Goal: Task Accomplishment & Management: Manage account settings

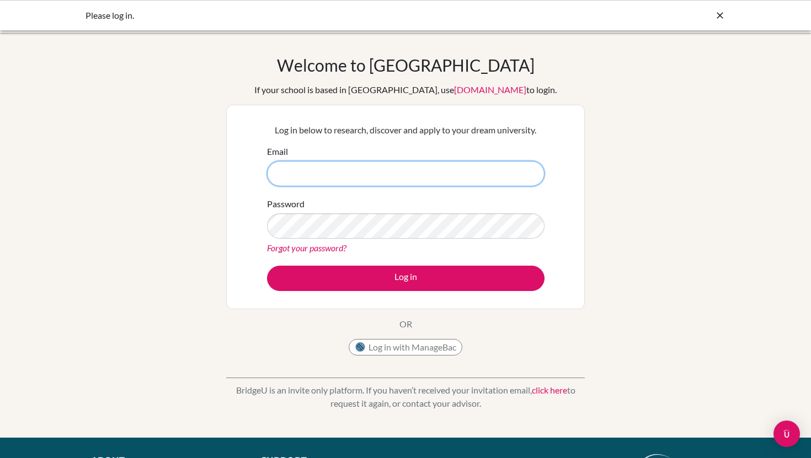
type input "[EMAIL_ADDRESS][DOMAIN_NAME]"
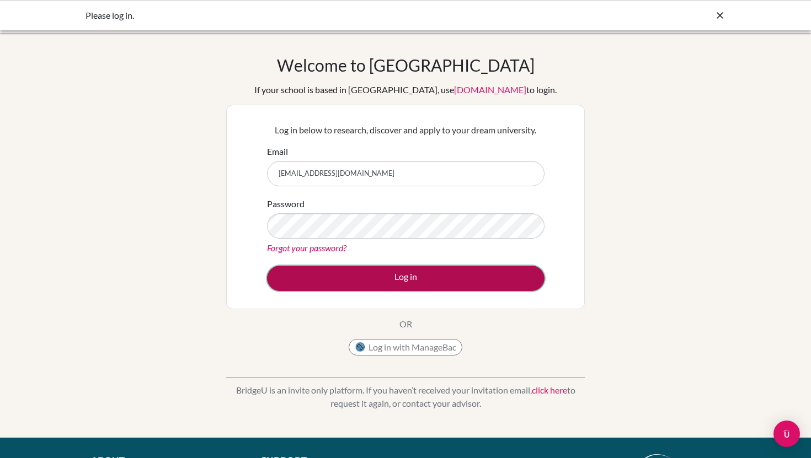
click at [406, 270] on button "Log in" at bounding box center [406, 278] width 278 height 25
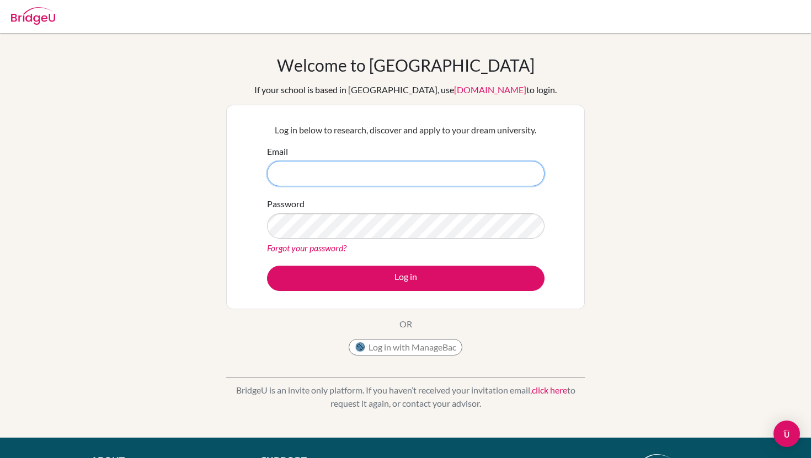
click at [385, 162] on input "Email" at bounding box center [406, 173] width 278 height 25
type input "[EMAIL_ADDRESS][DOMAIN_NAME]"
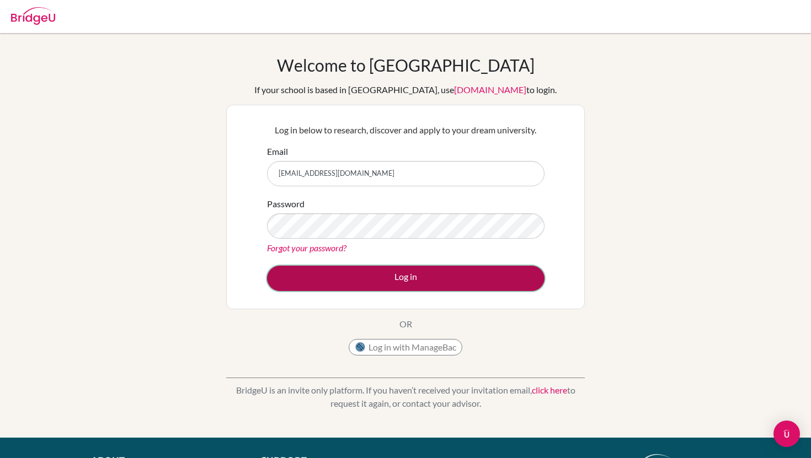
click at [384, 289] on button "Log in" at bounding box center [406, 278] width 278 height 25
